Goal: Information Seeking & Learning: Learn about a topic

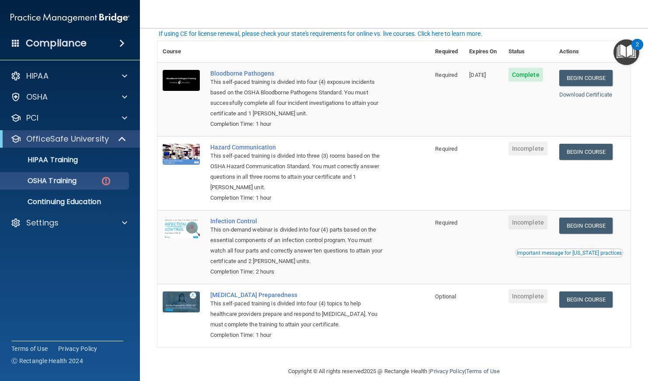
scroll to position [60, 0]
click at [593, 152] on link "Begin Course" at bounding box center [585, 151] width 53 height 16
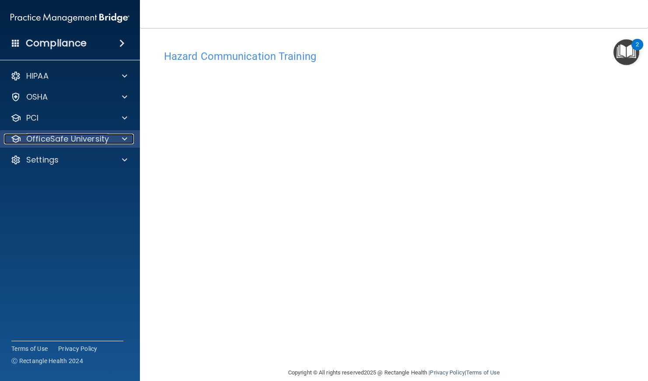
click at [87, 139] on p "OfficeSafe University" at bounding box center [67, 139] width 83 height 10
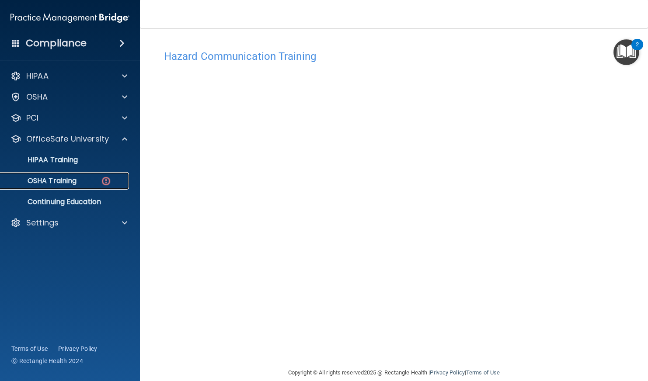
click at [73, 182] on p "OSHA Training" at bounding box center [41, 181] width 71 height 9
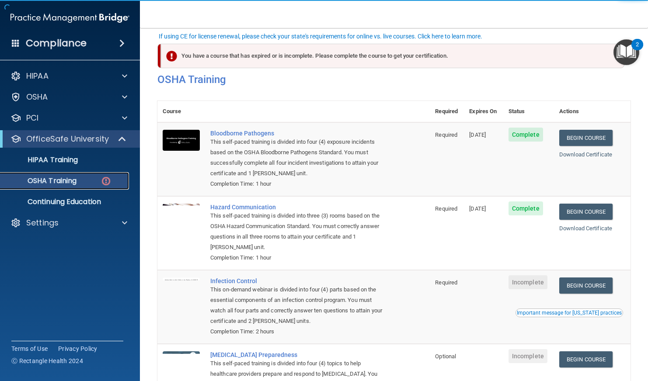
scroll to position [72, 0]
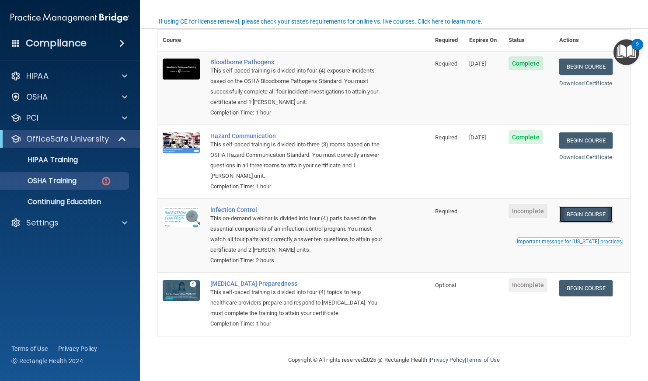
click at [594, 215] on link "Begin Course" at bounding box center [585, 214] width 53 height 16
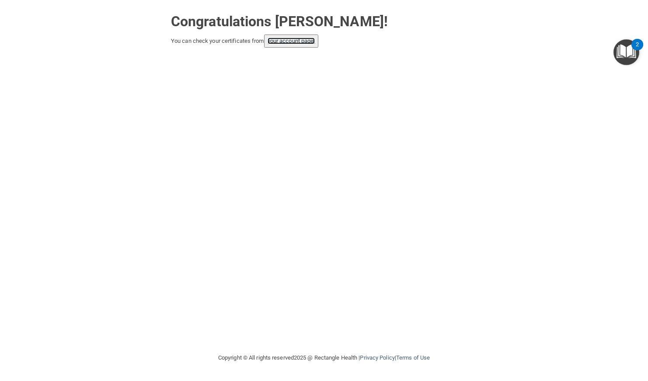
click at [294, 42] on link "your account page!" at bounding box center [291, 41] width 48 height 7
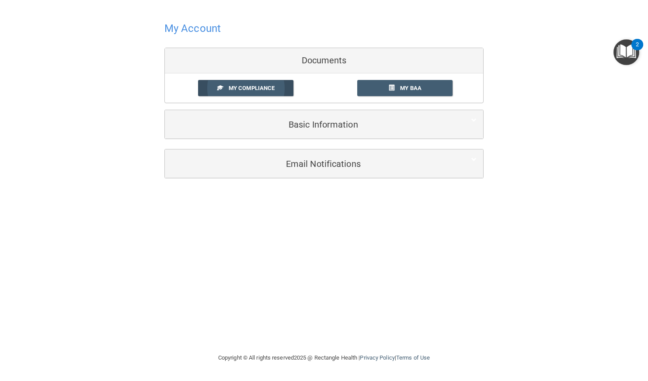
click at [257, 88] on span "My Compliance" at bounding box center [252, 88] width 46 height 7
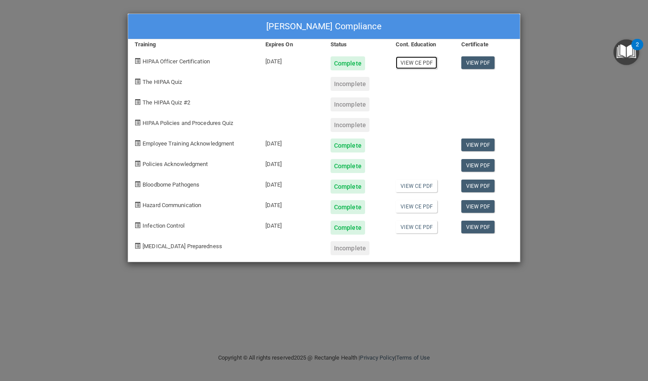
click at [414, 62] on link "View CE PDF" at bounding box center [417, 62] width 42 height 13
